Goal: Find specific page/section: Find specific page/section

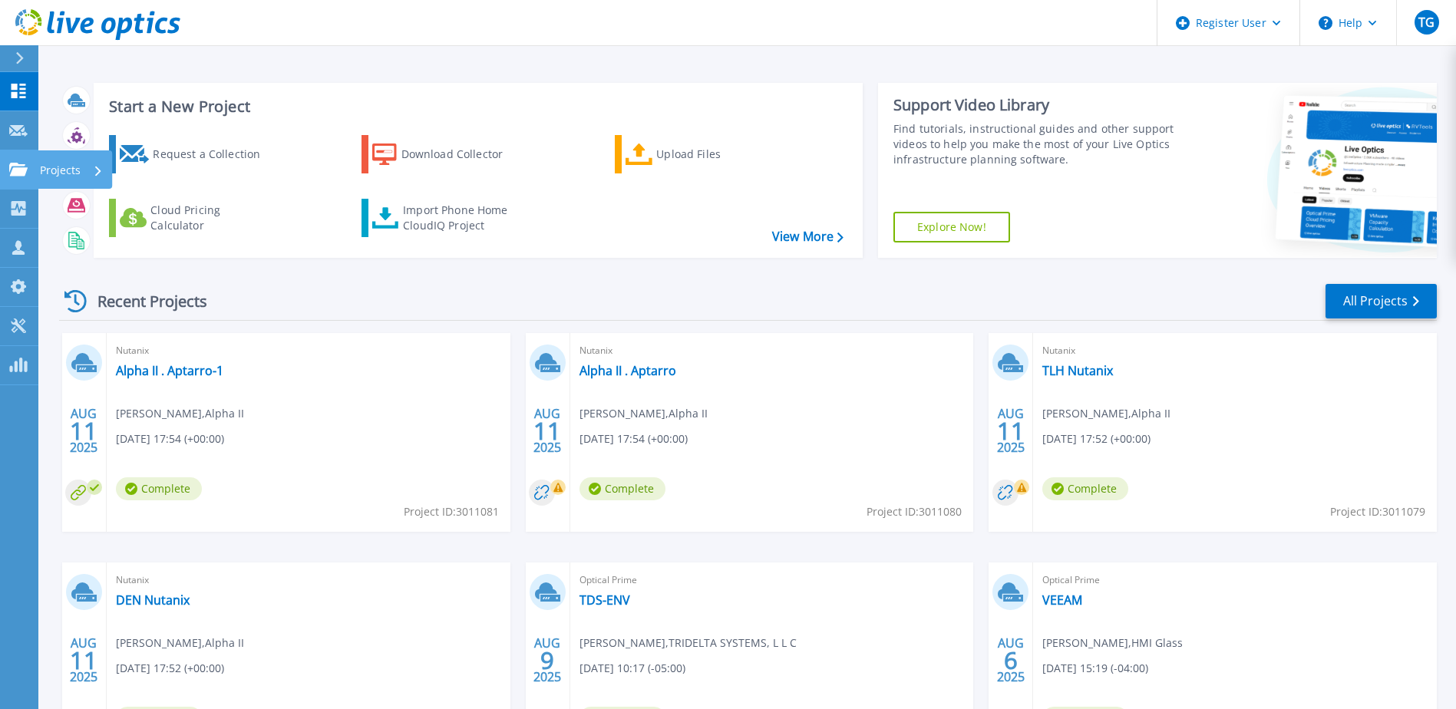
click at [33, 167] on link "Projects Projects" at bounding box center [19, 169] width 38 height 39
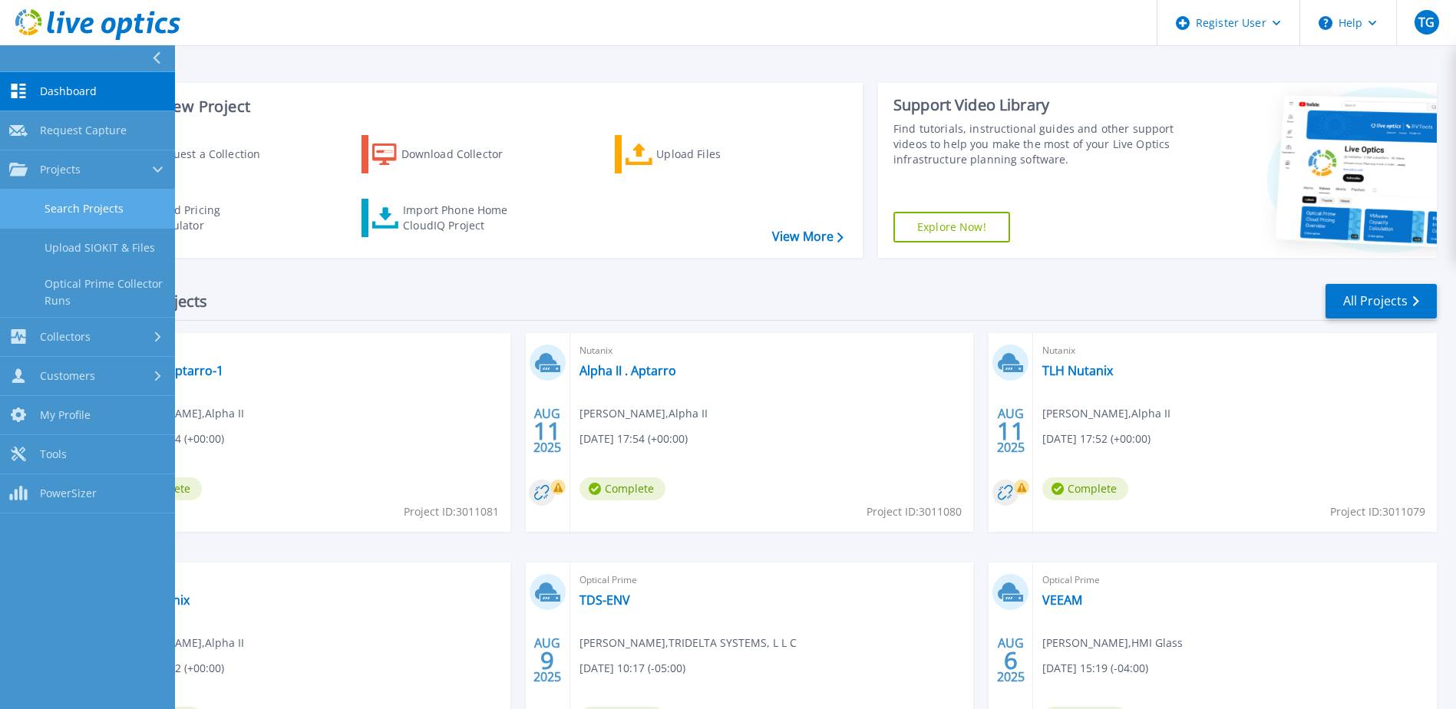
click at [72, 212] on link "Search Projects" at bounding box center [87, 209] width 175 height 39
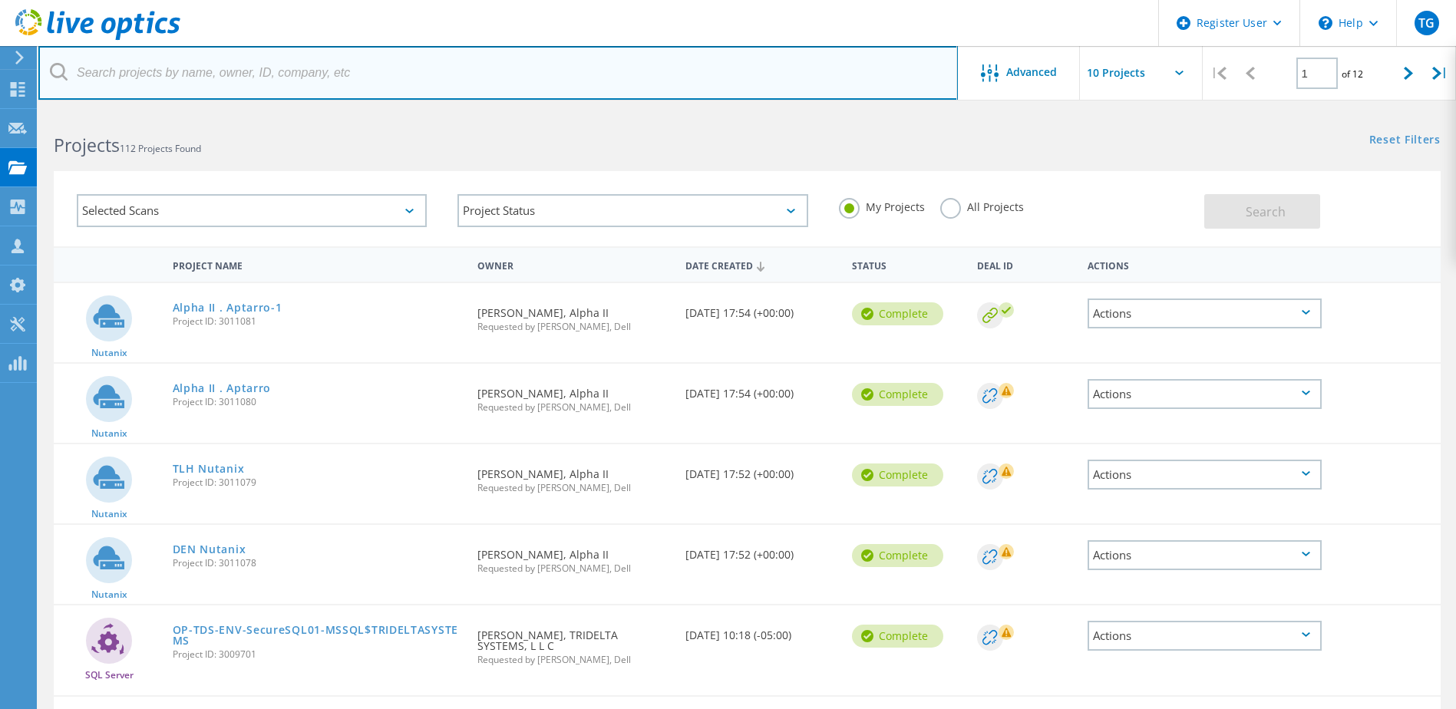
click at [344, 76] on input "text" at bounding box center [497, 73] width 919 height 54
drag, startPoint x: 340, startPoint y: 74, endPoint x: 337, endPoint y: 63, distance: 11.9
click at [340, 74] on input "text" at bounding box center [497, 73] width 919 height 54
paste input "[PERSON_NAME][EMAIL_ADDRESS][PERSON_NAME][DOMAIN_NAME]"
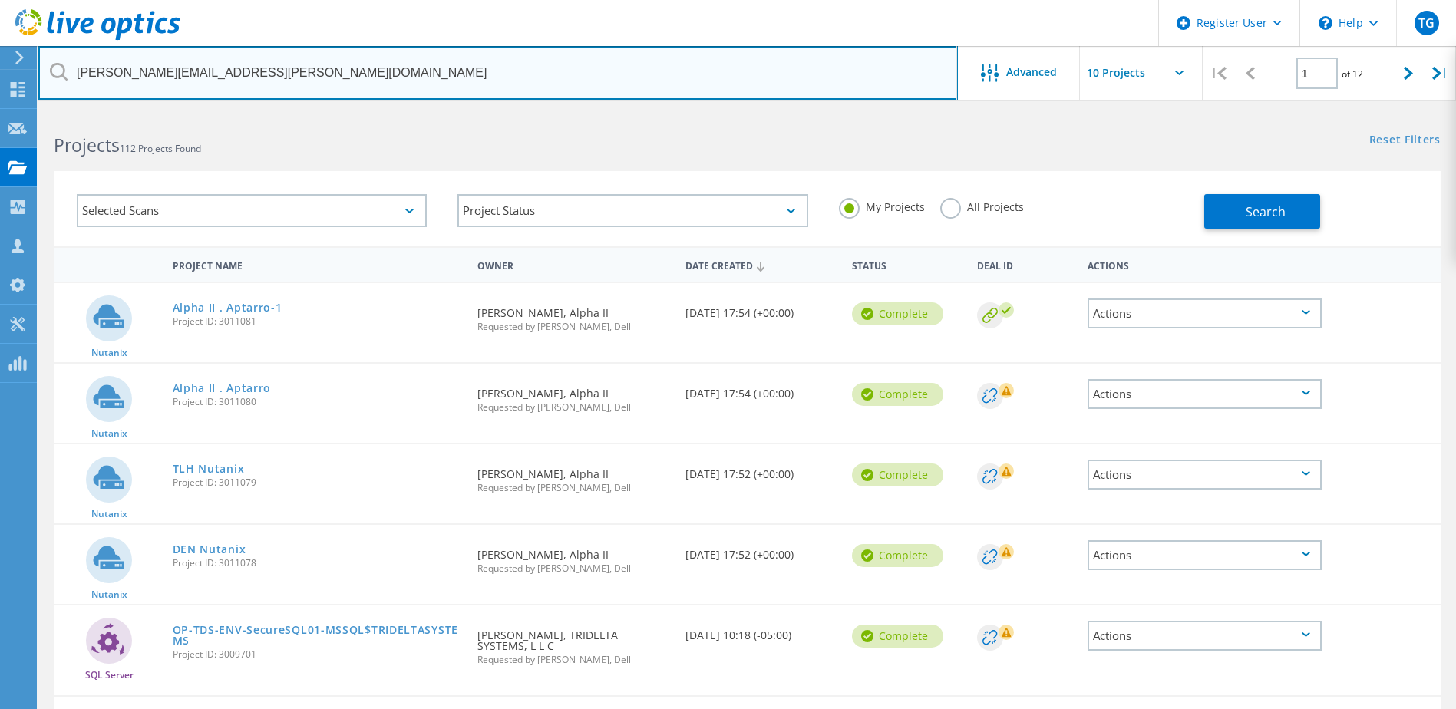
type input "[PERSON_NAME][EMAIL_ADDRESS][PERSON_NAME][DOMAIN_NAME]"
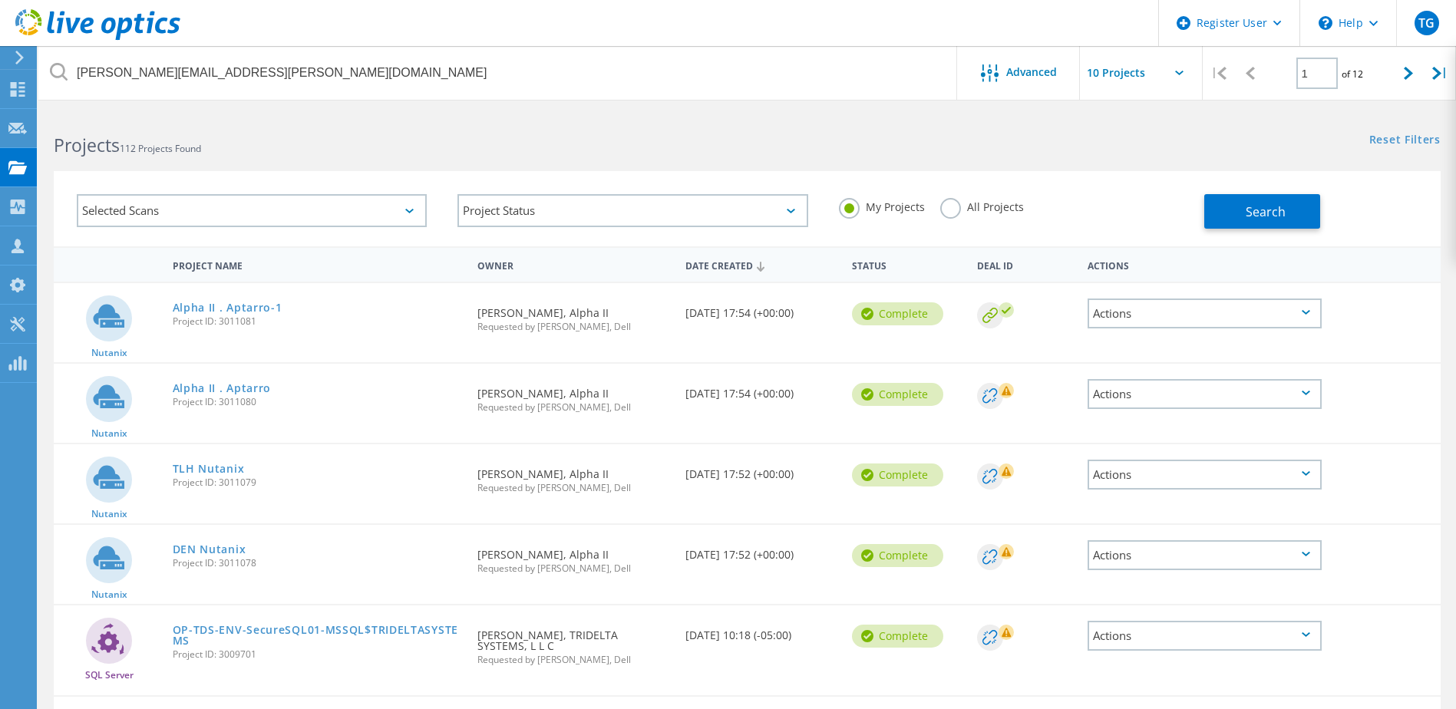
click at [962, 202] on label "All Projects" at bounding box center [982, 205] width 84 height 15
click at [0, 0] on input "All Projects" at bounding box center [0, 0] width 0 height 0
click at [1235, 196] on button "Search" at bounding box center [1262, 211] width 116 height 35
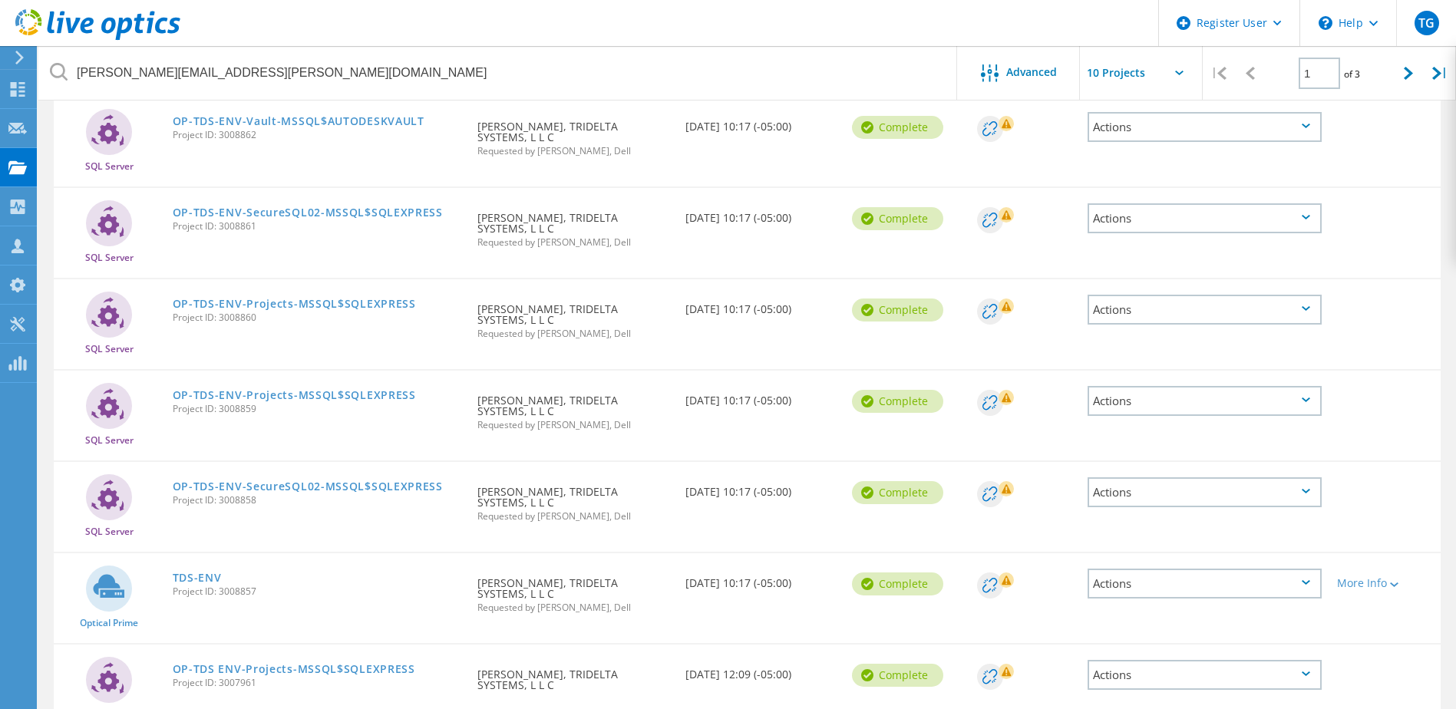
scroll to position [534, 0]
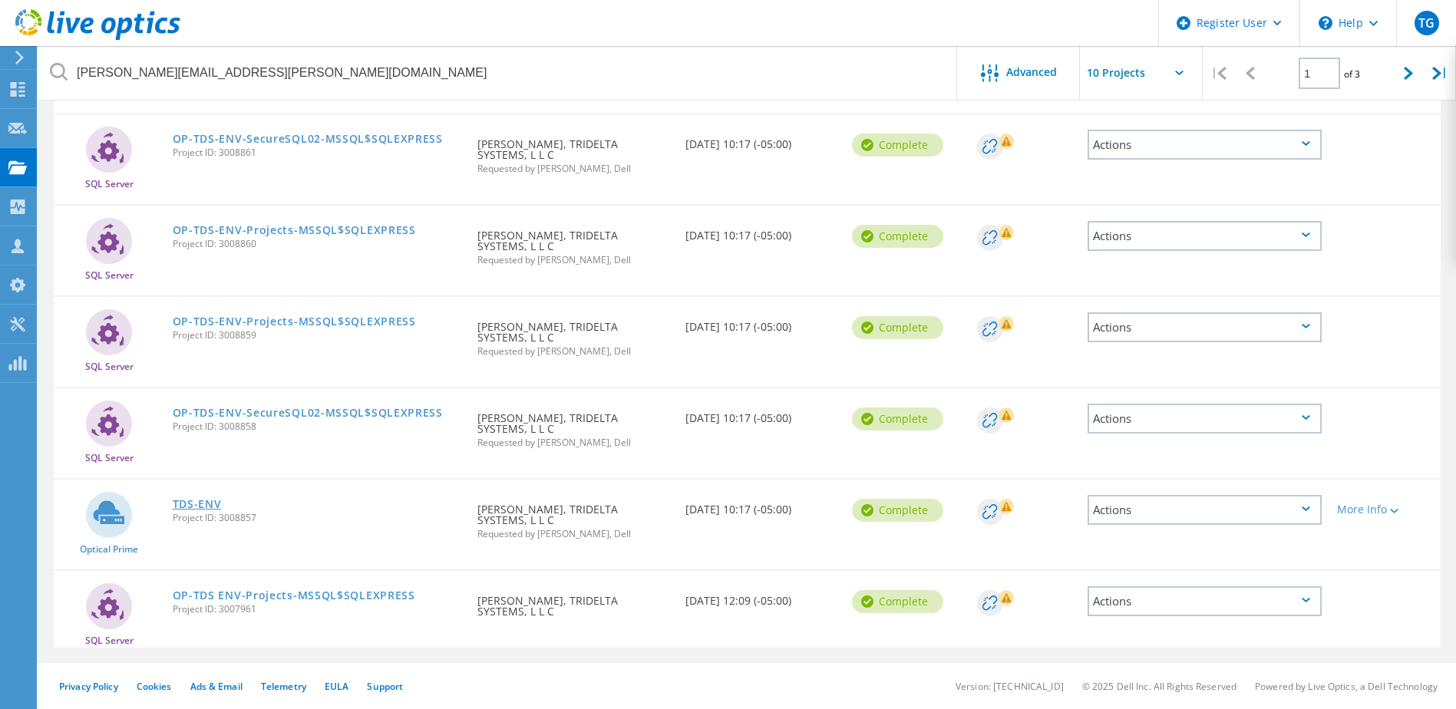
click at [196, 501] on link "TDS-ENV" at bounding box center [197, 504] width 49 height 11
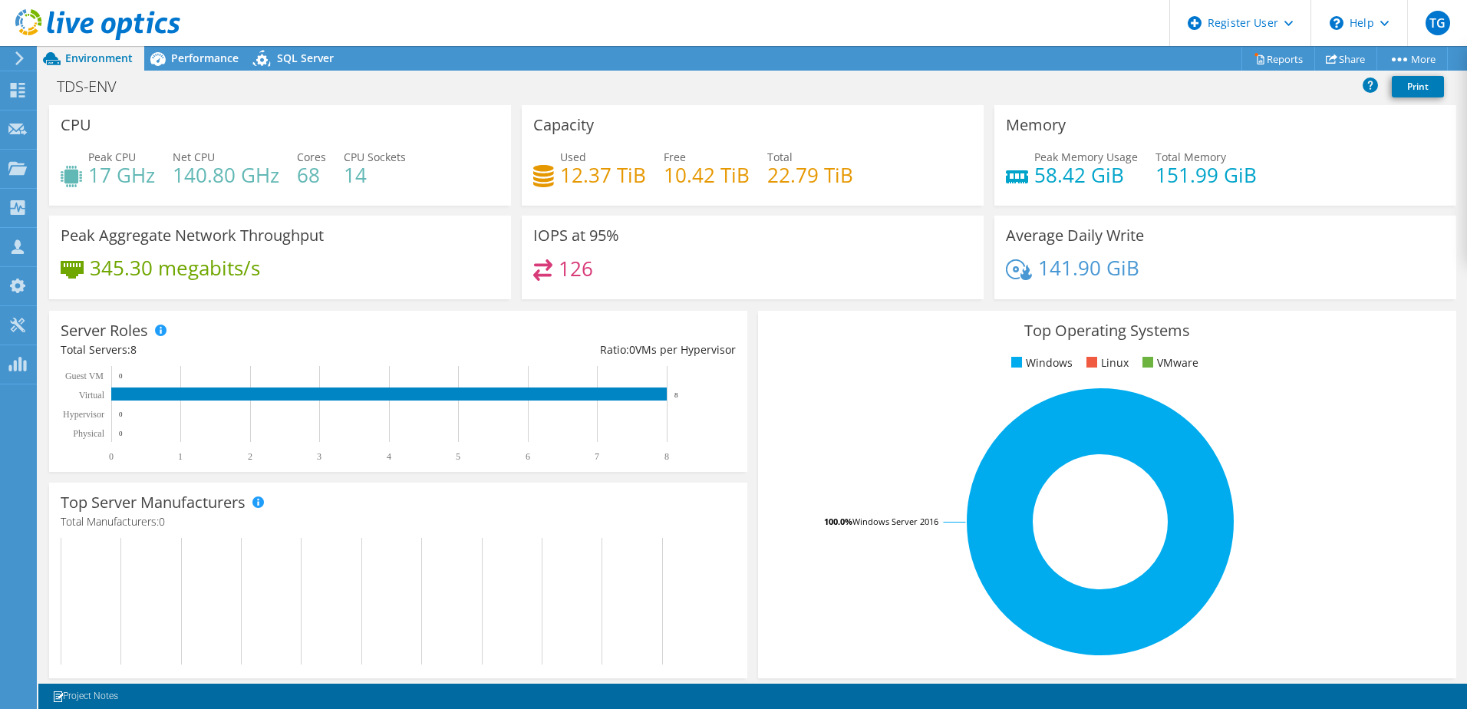
click at [220, 73] on div "TDS-ENV Print" at bounding box center [752, 86] width 1429 height 28
click at [200, 70] on div "Performance" at bounding box center [197, 58] width 106 height 25
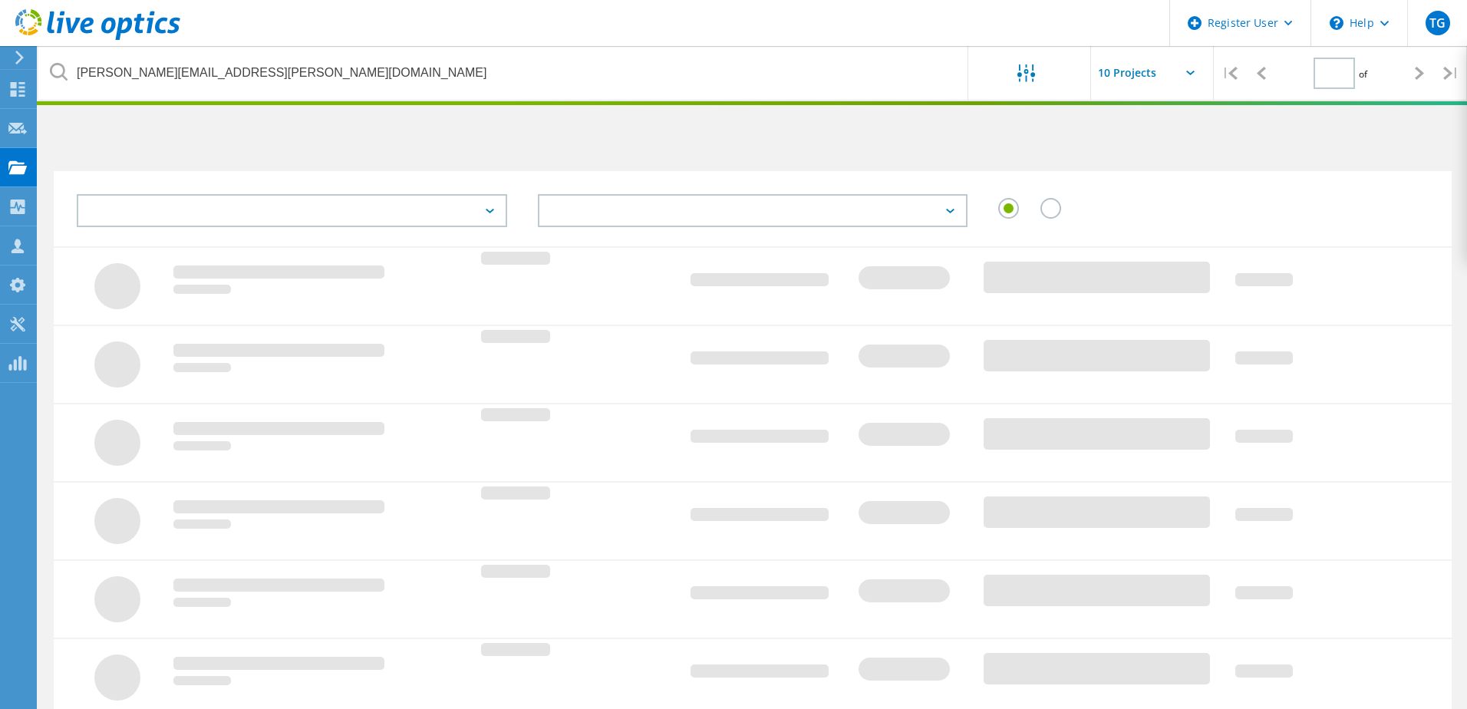
click at [1247, 54] on div at bounding box center [1260, 73] width 31 height 54
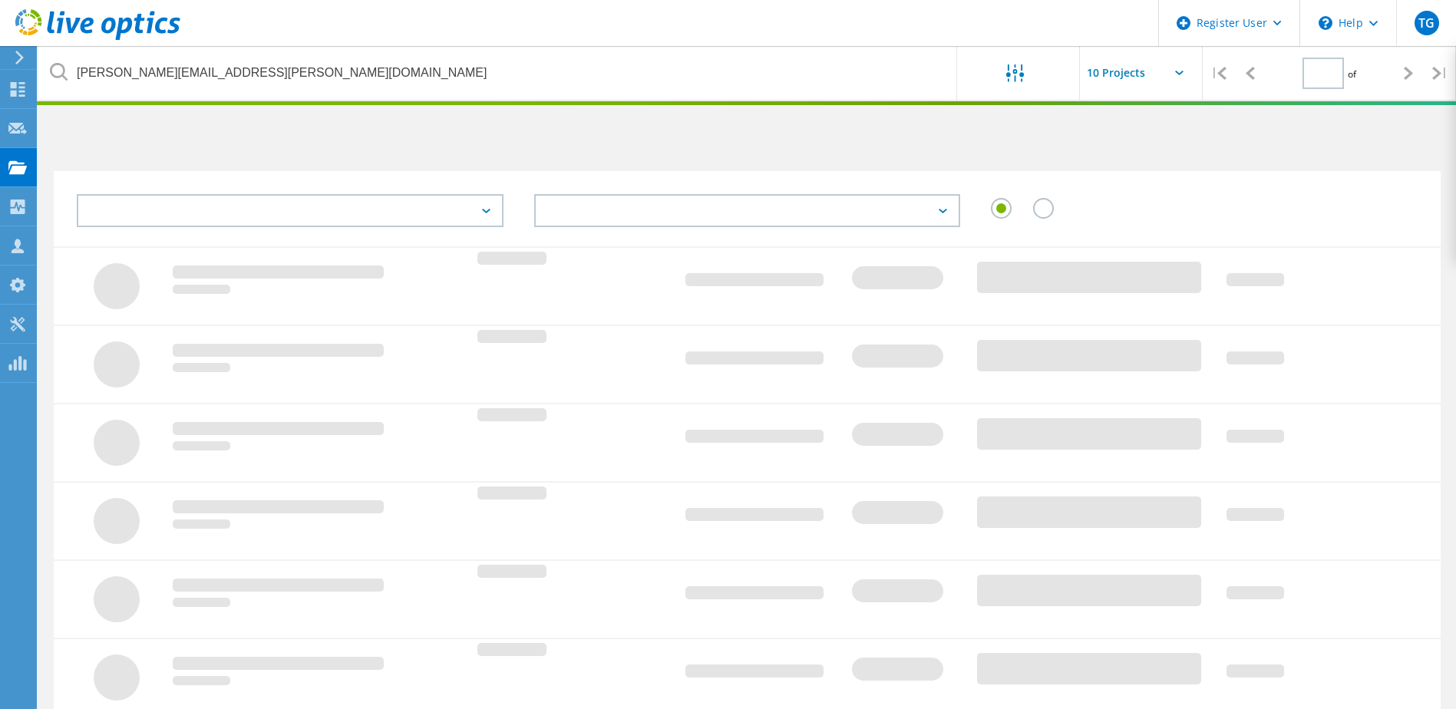
type input "1"
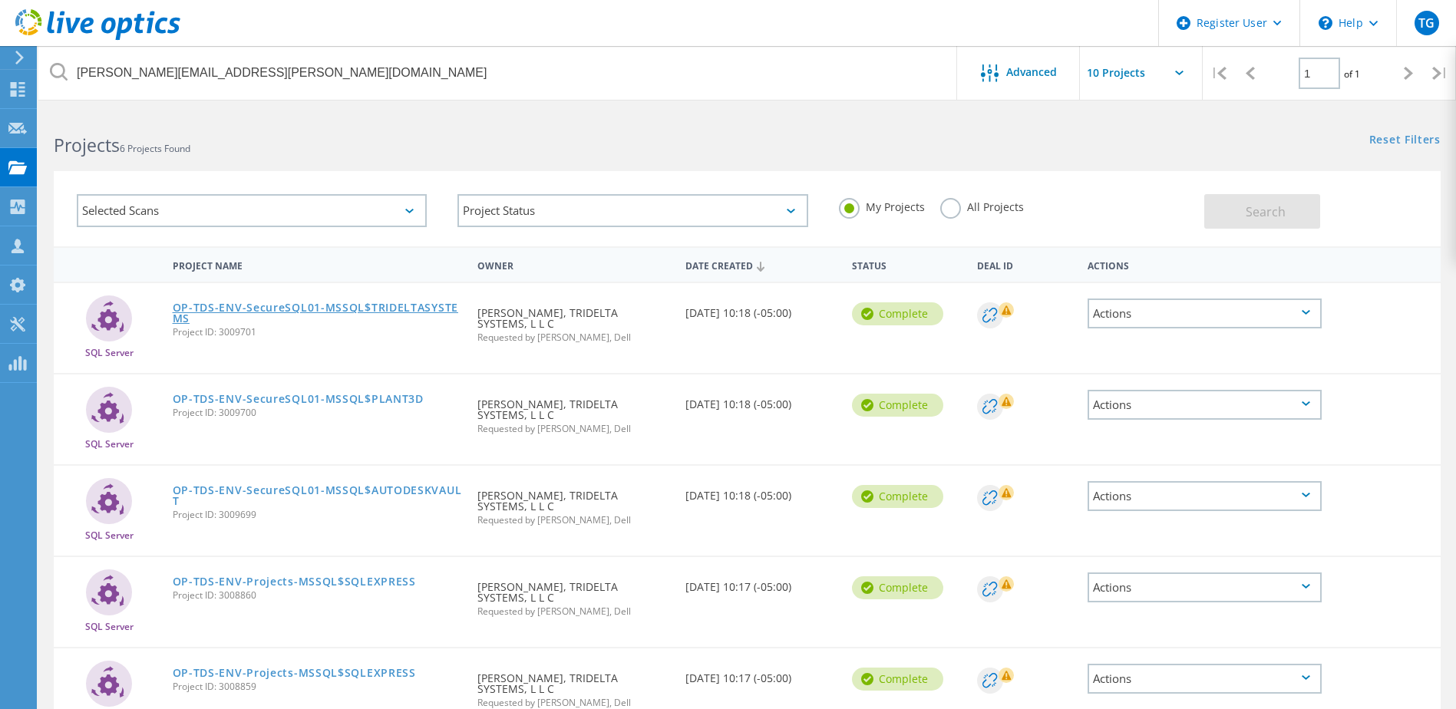
click at [234, 302] on link "OP-TDS-ENV-SecureSQL01-MSSQL$TRIDELTASYSTEMS" at bounding box center [318, 312] width 290 height 21
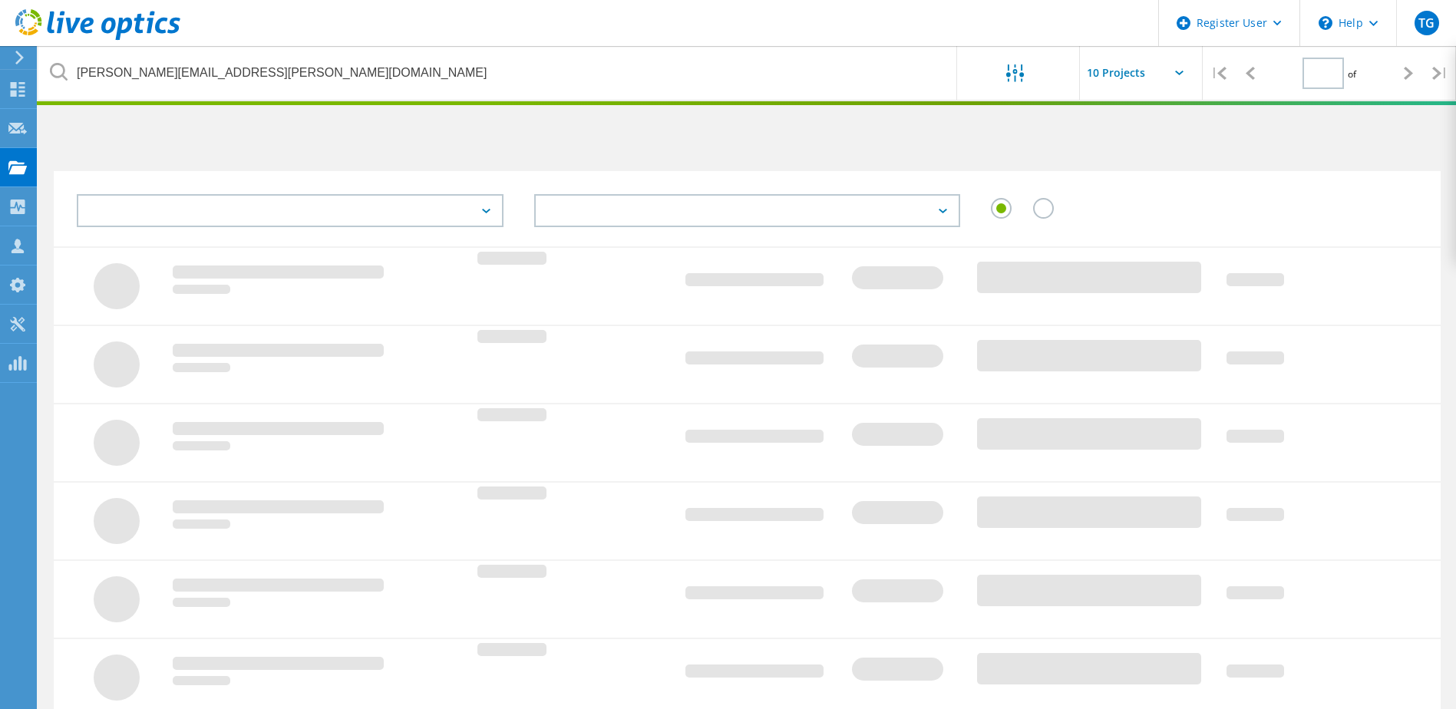
type input "1"
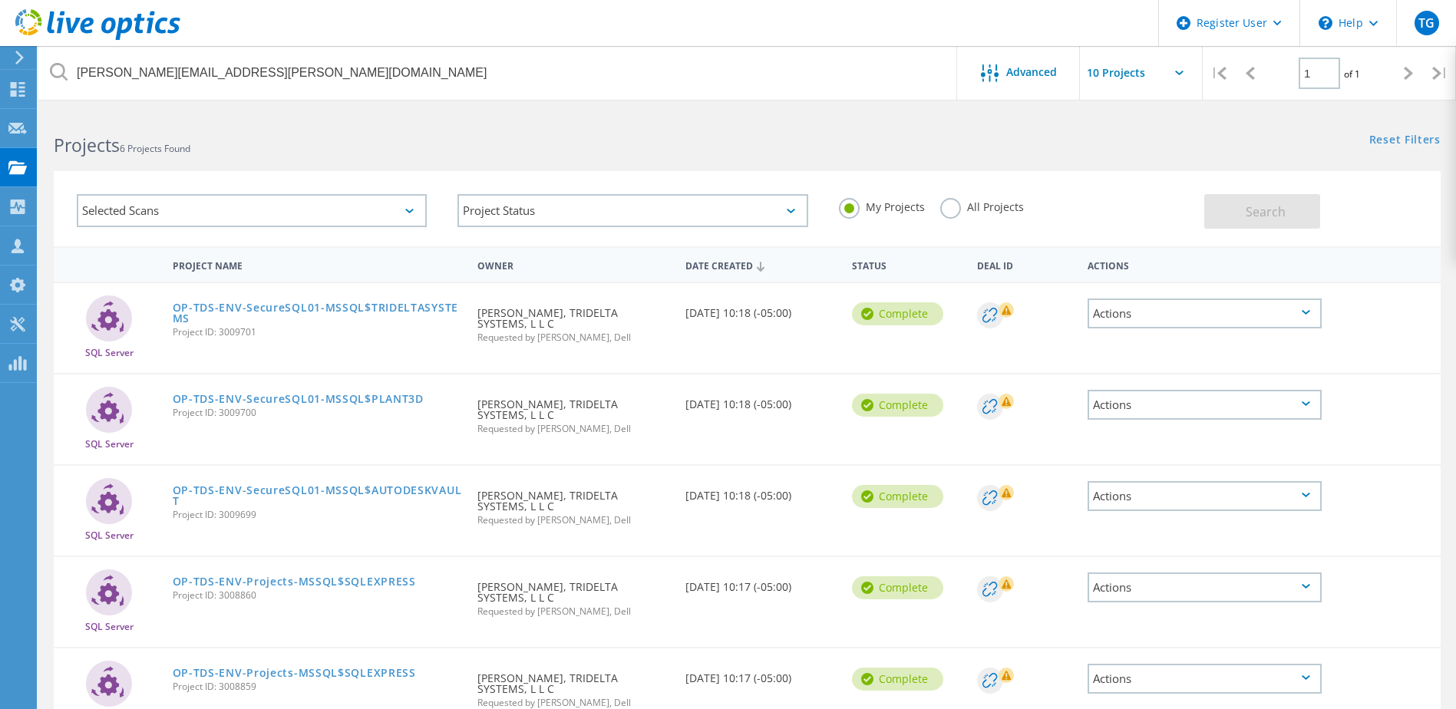
scroll to position [182, 0]
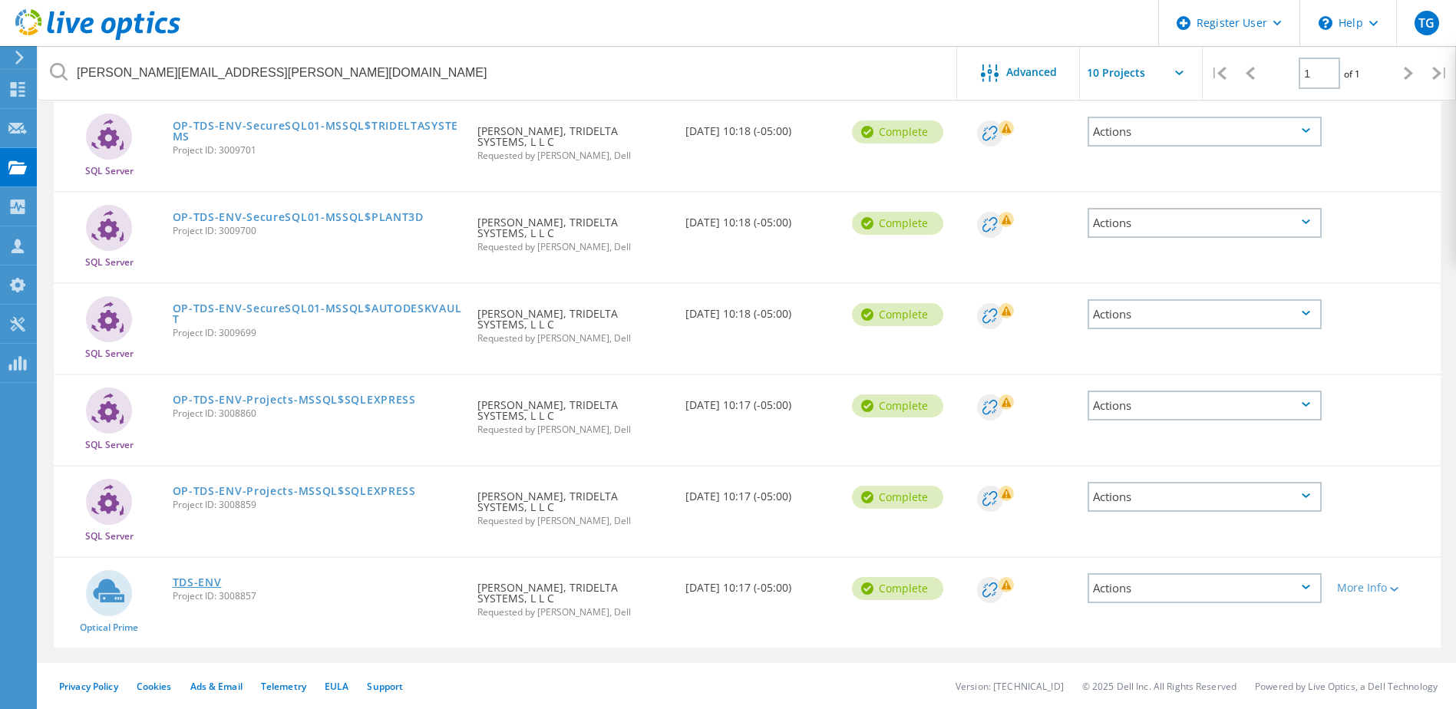
click at [212, 579] on link "TDS-ENV" at bounding box center [197, 582] width 49 height 11
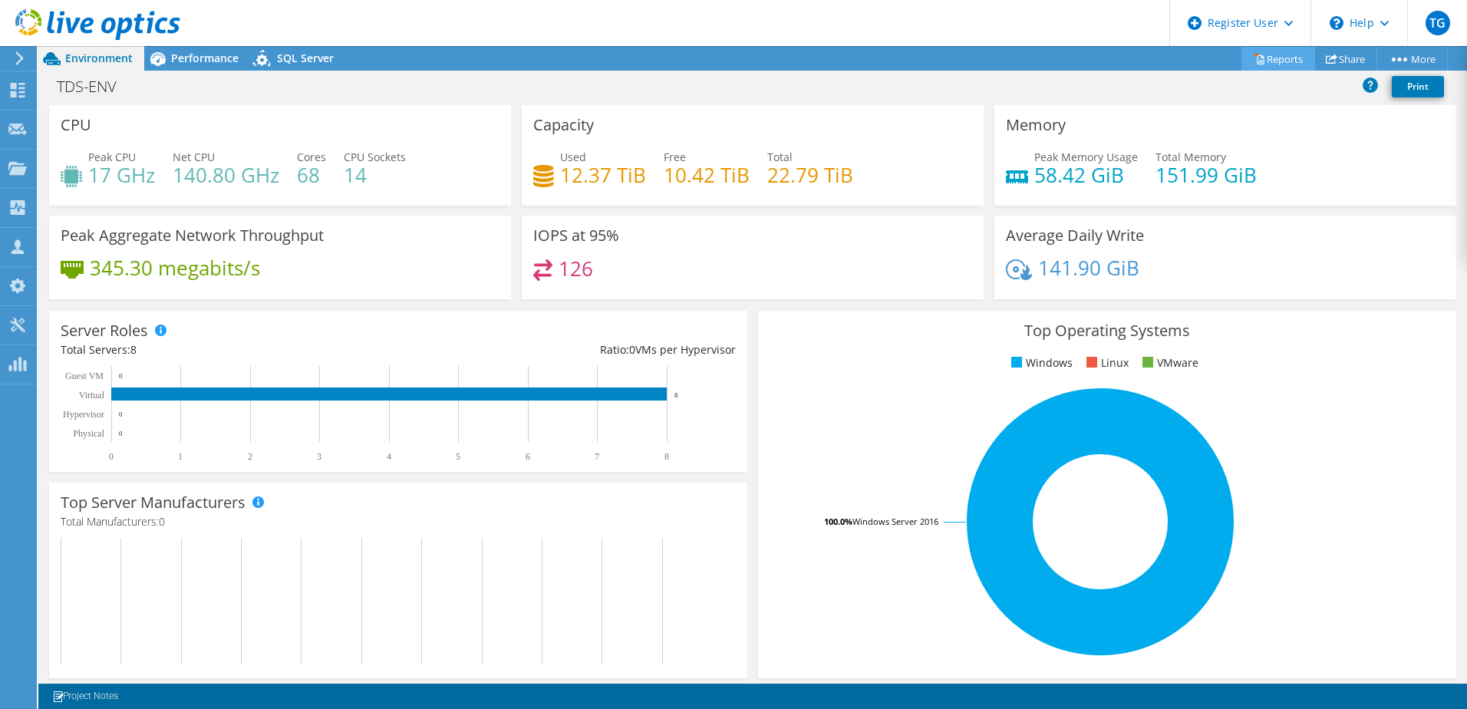
click at [1255, 56] on icon at bounding box center [1260, 59] width 12 height 12
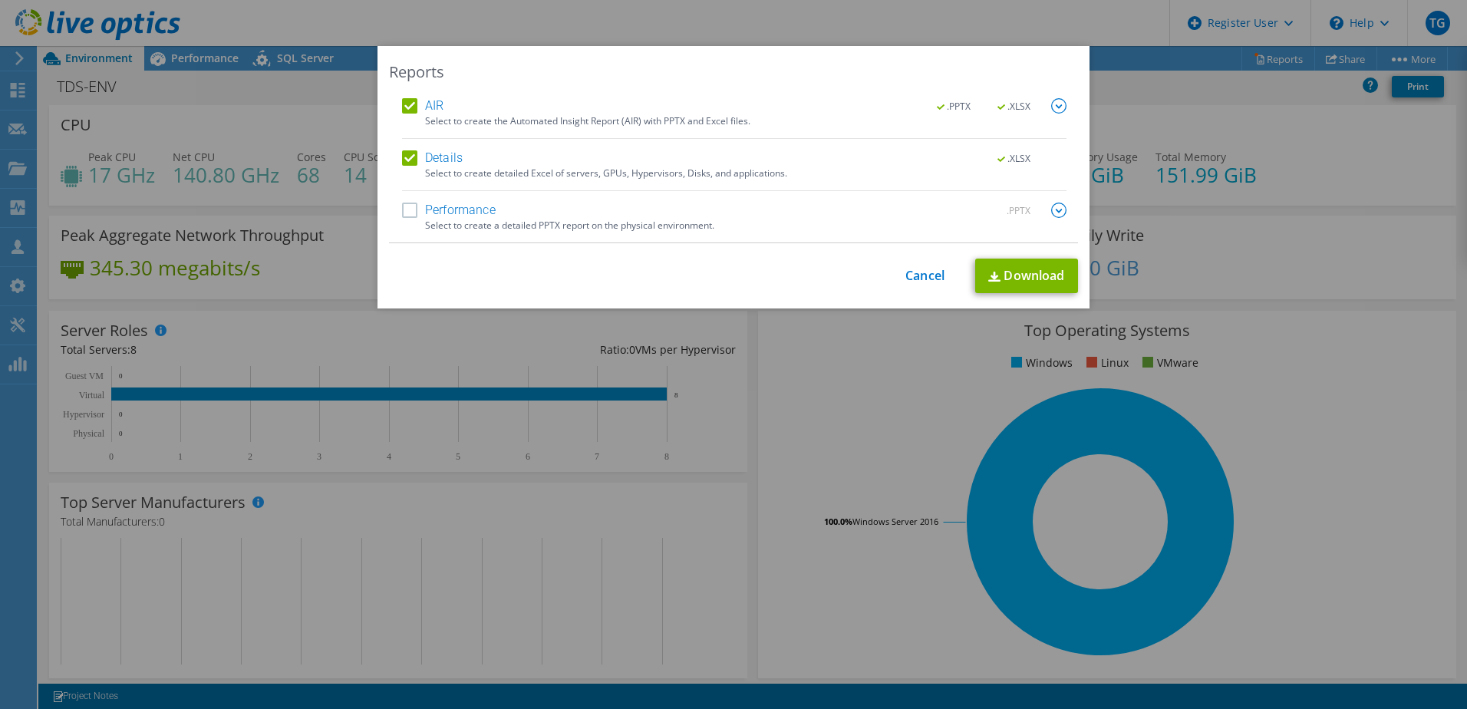
click at [297, 308] on div "Reports AIR .PPTX .XLSX Select to create the Automated Insight Report (AIR) wit…" at bounding box center [733, 354] width 1467 height 617
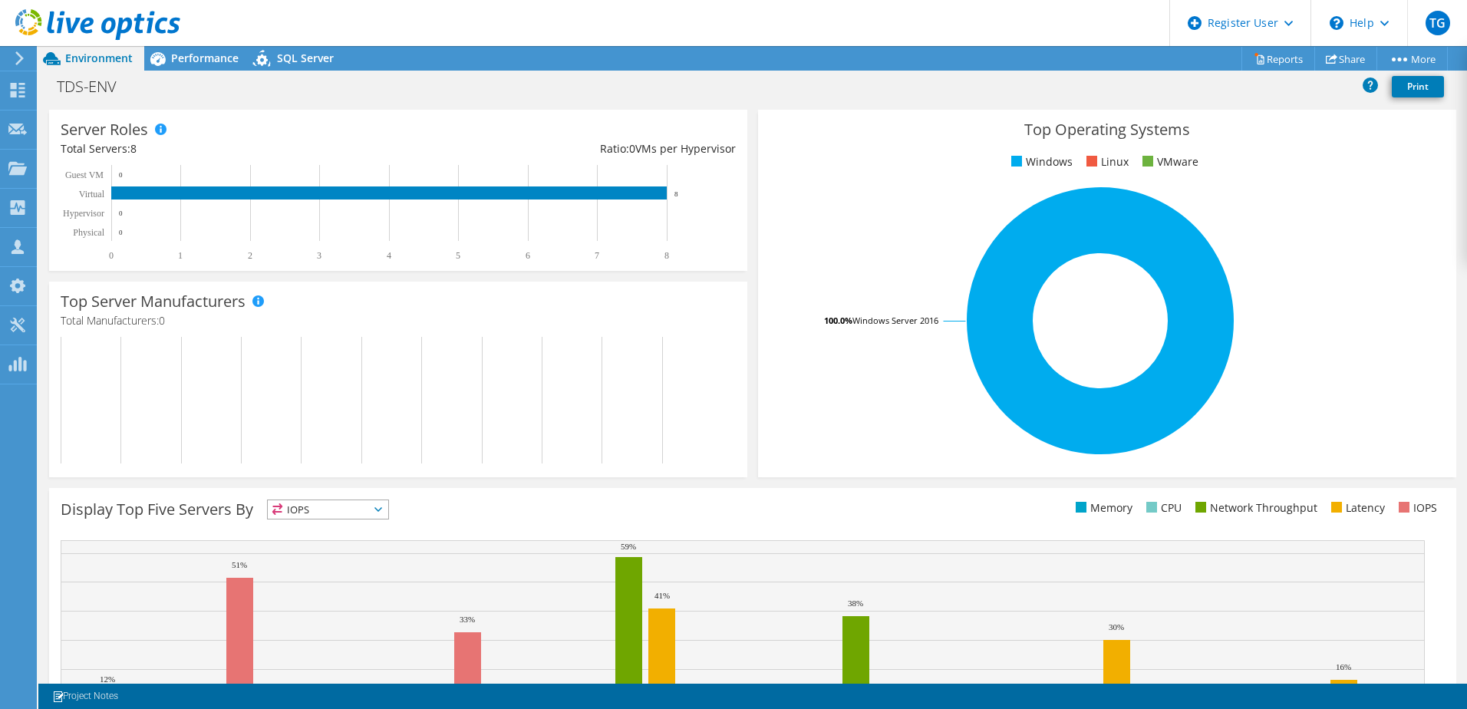
scroll to position [315, 0]
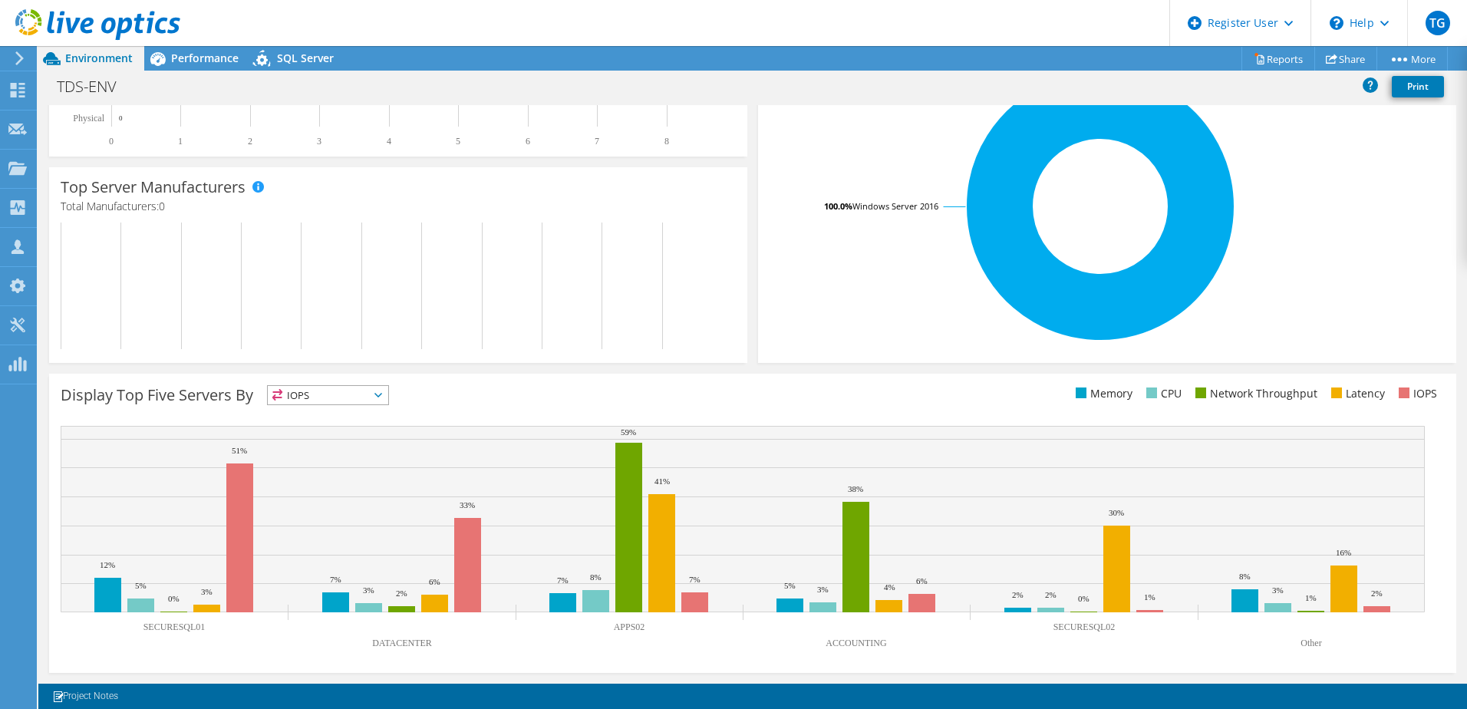
drag, startPoint x: 1095, startPoint y: 629, endPoint x: 1137, endPoint y: 629, distance: 42.2
click at [1137, 629] on icon "SECURESQL01 DATACENTER APPS02 ACCOUNTING SECURESQL02 Other 12% 7% 7% 5% 2% 8% 5…" at bounding box center [743, 541] width 1364 height 230
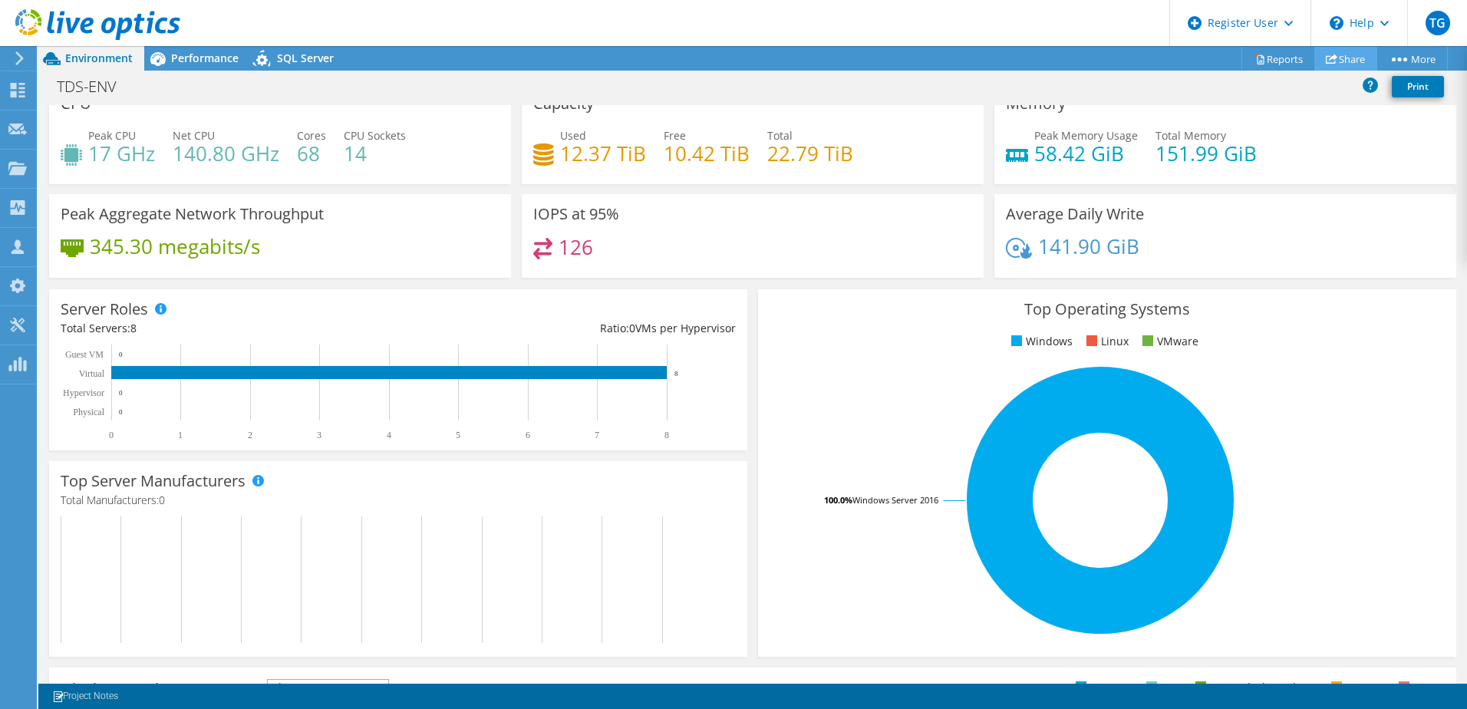
scroll to position [0, 0]
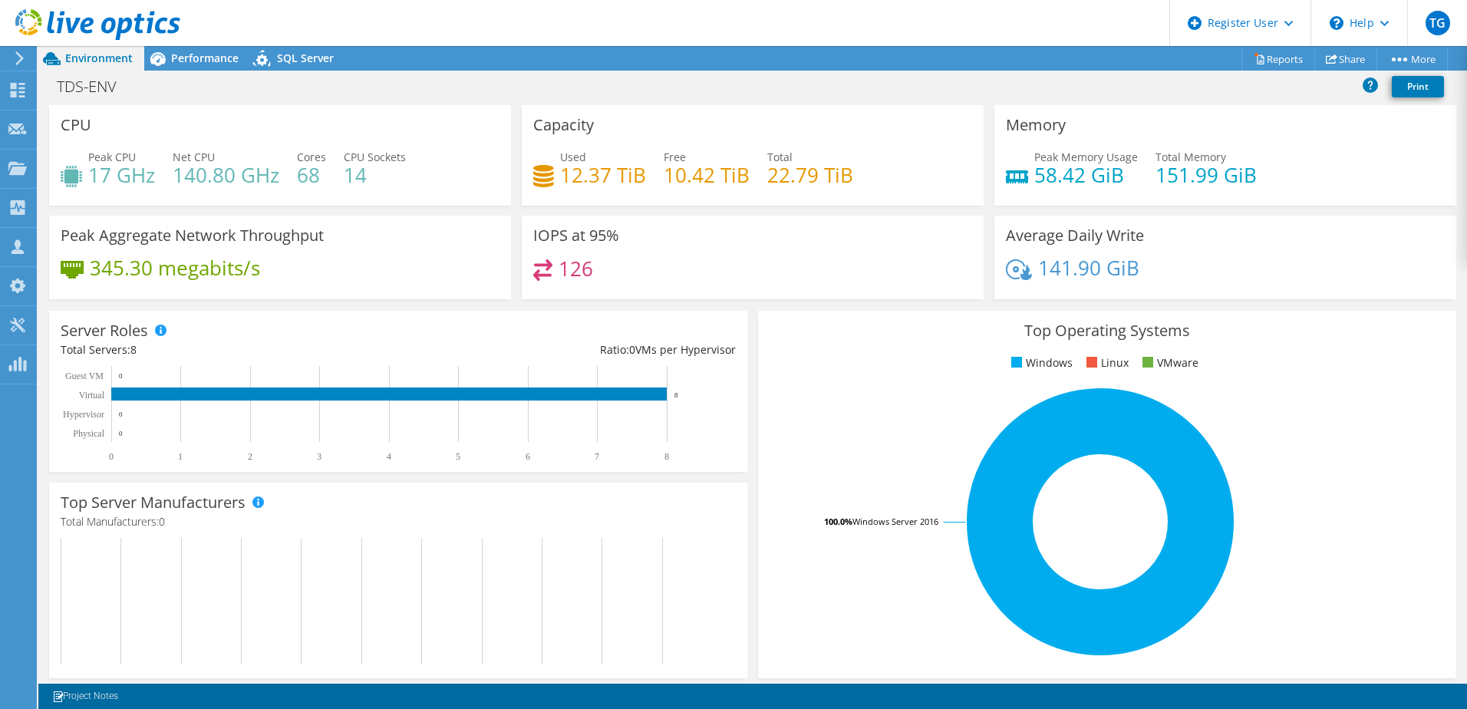
click at [427, 341] on div "Ratio: 0 VMs per Hypervisor" at bounding box center [567, 349] width 338 height 17
